Goal: Navigation & Orientation: Find specific page/section

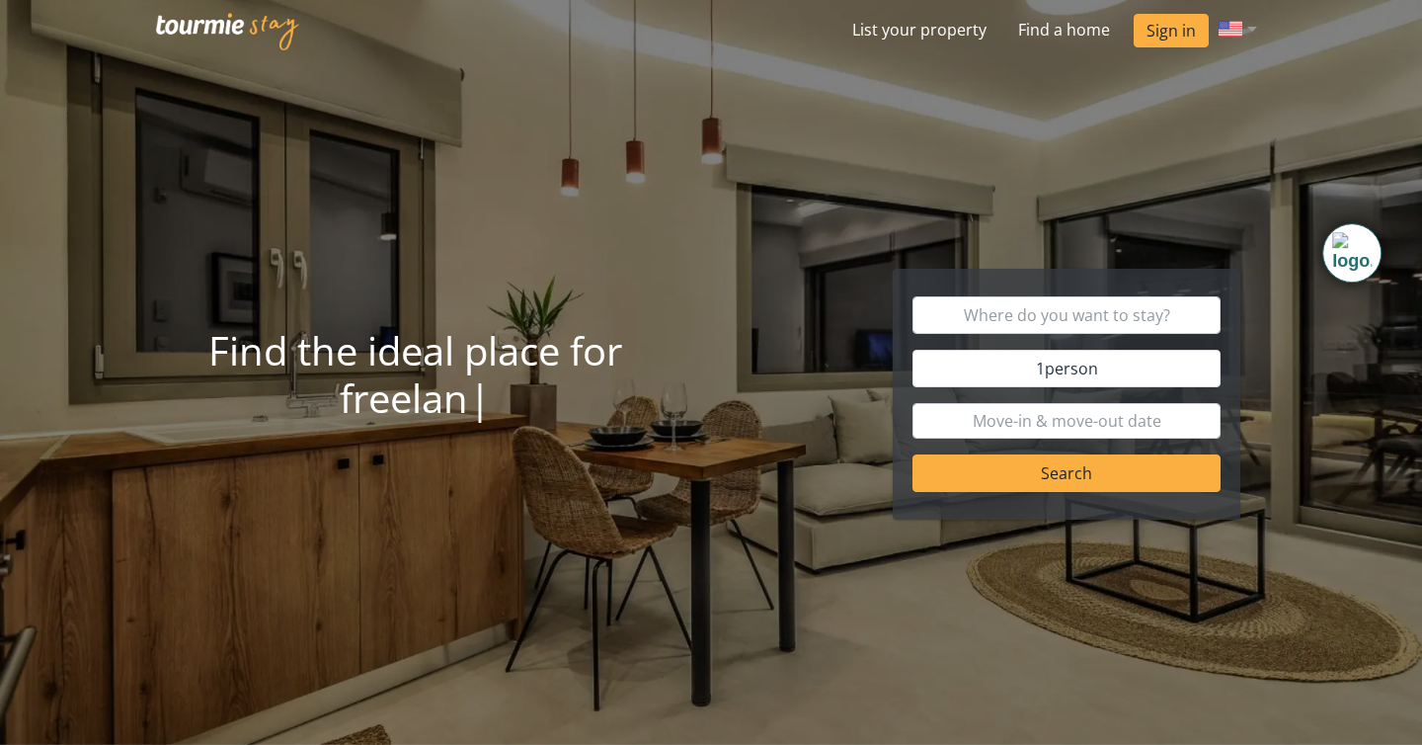
click at [208, 33] on img at bounding box center [228, 32] width 144 height 38
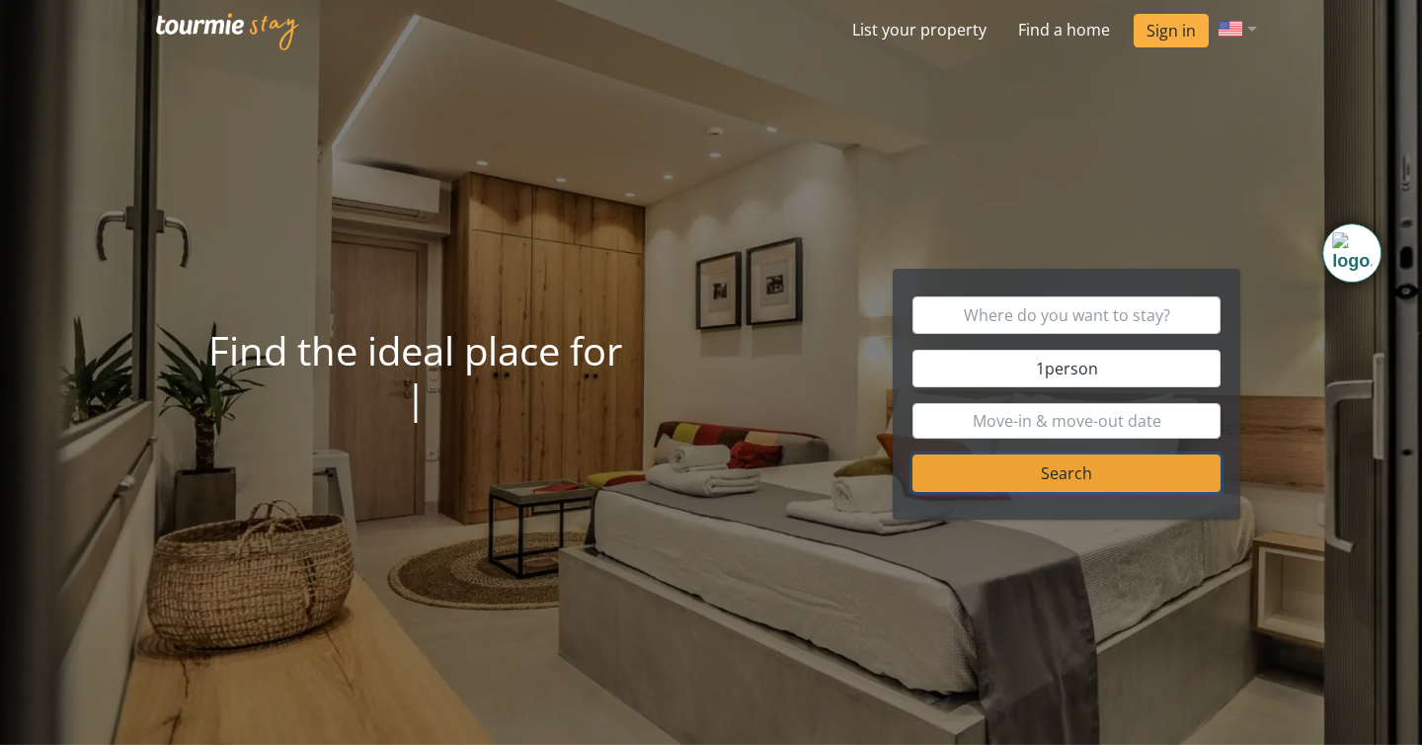
click at [1053, 467] on button "Search" at bounding box center [1067, 473] width 309 height 38
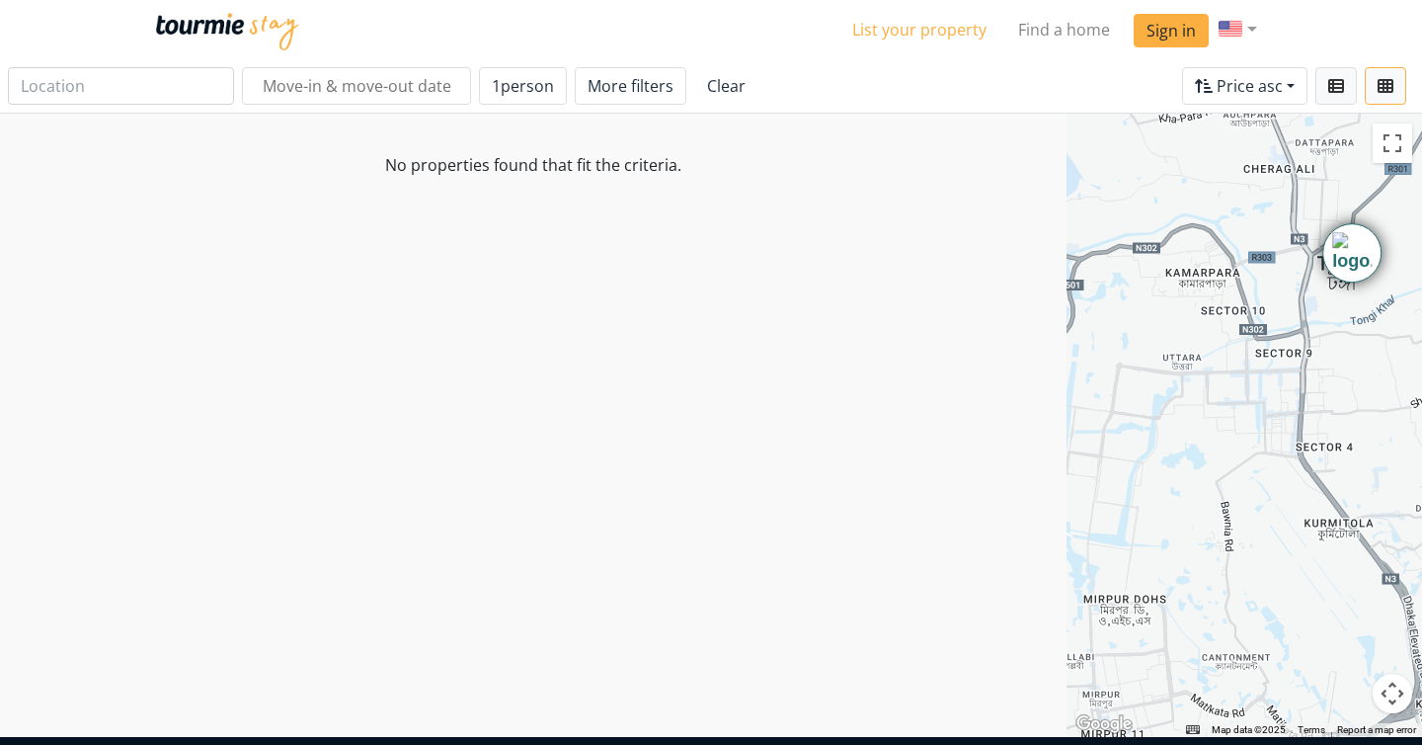
click at [902, 31] on link "List your property" at bounding box center [919, 30] width 166 height 40
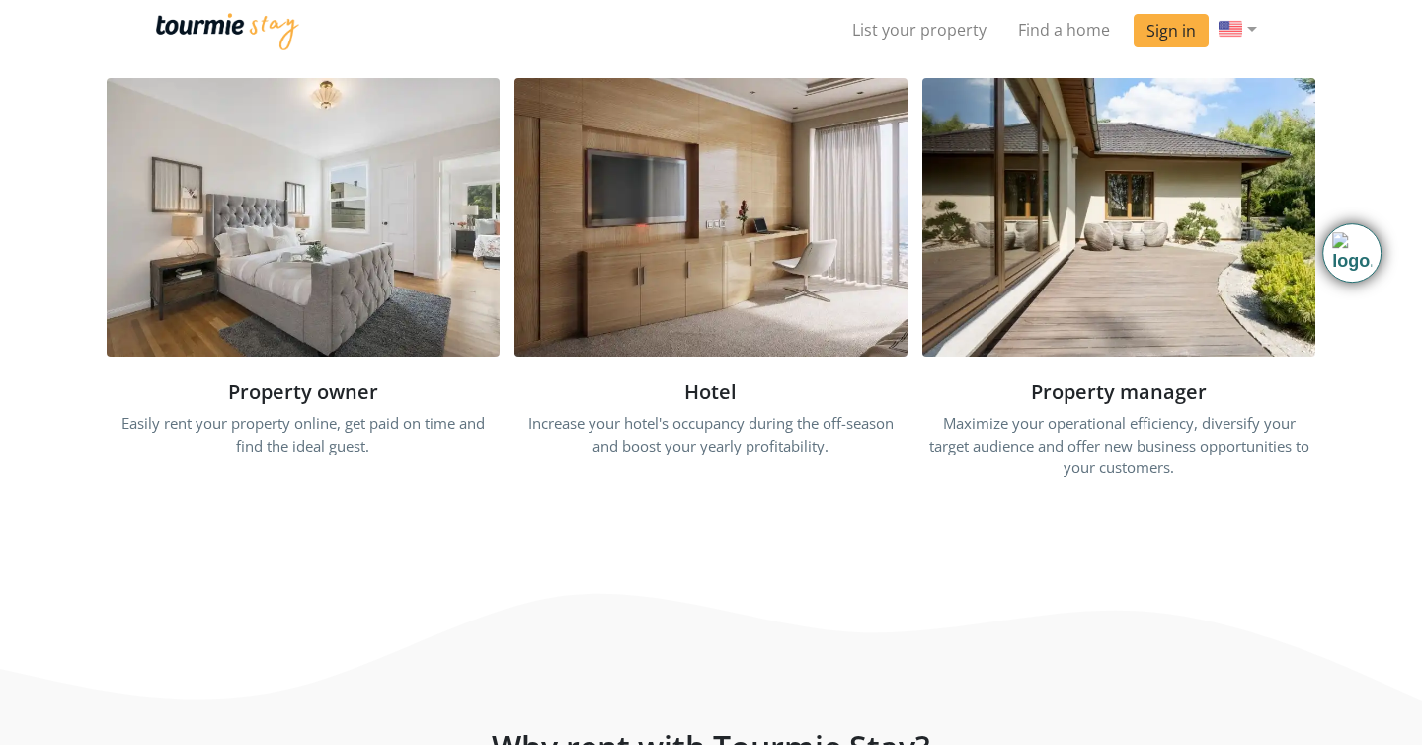
scroll to position [555, 0]
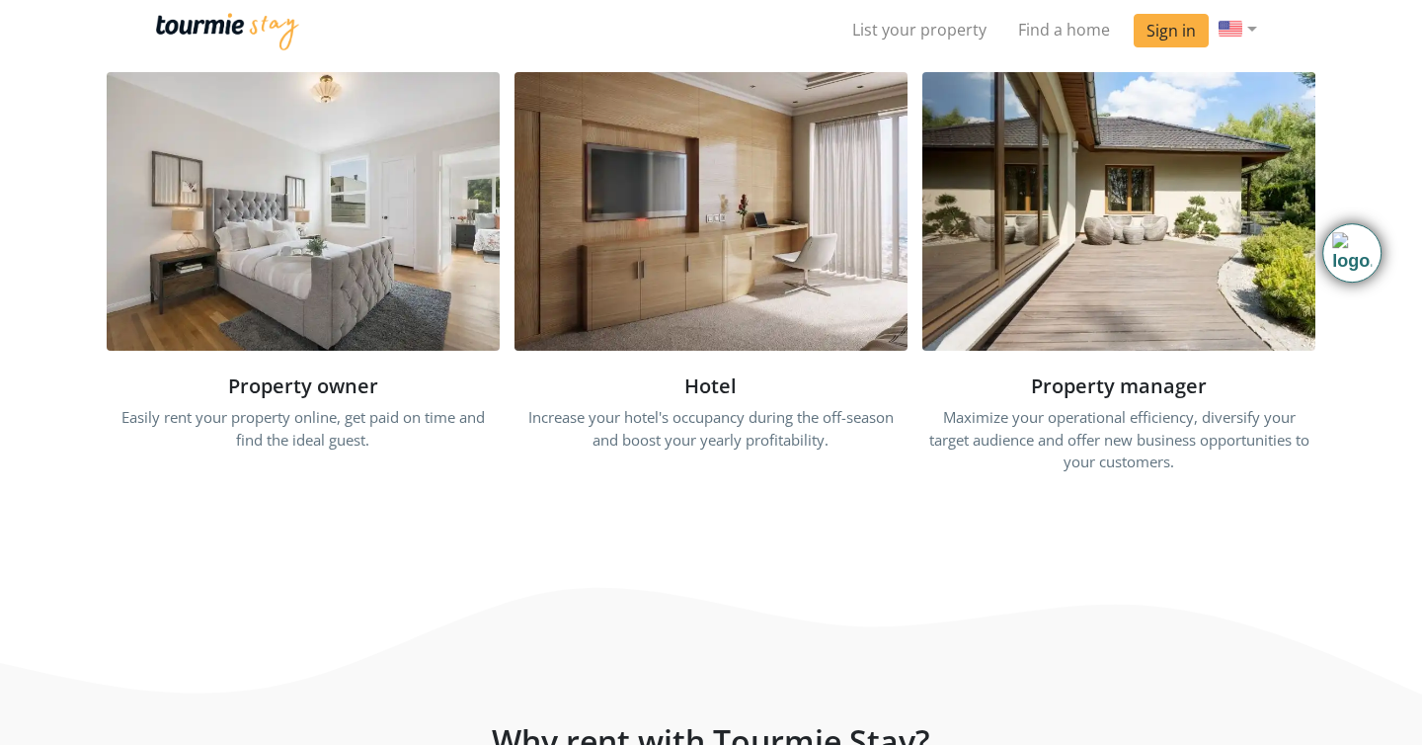
click at [711, 298] on img at bounding box center [711, 211] width 393 height 278
click at [676, 279] on img at bounding box center [711, 211] width 393 height 278
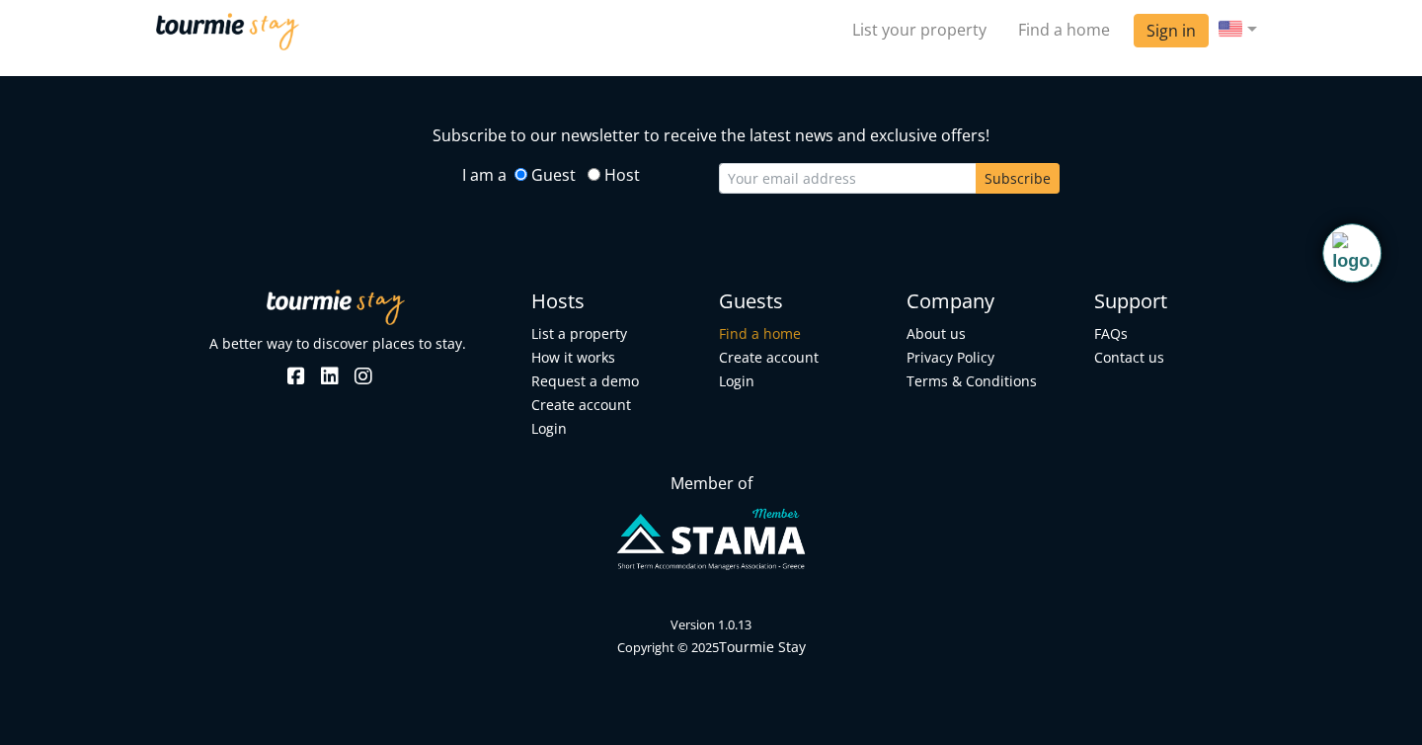
scroll to position [4906, 0]
click at [928, 338] on link "About us" at bounding box center [936, 333] width 59 height 19
